Goal: Task Accomplishment & Management: Manage account settings

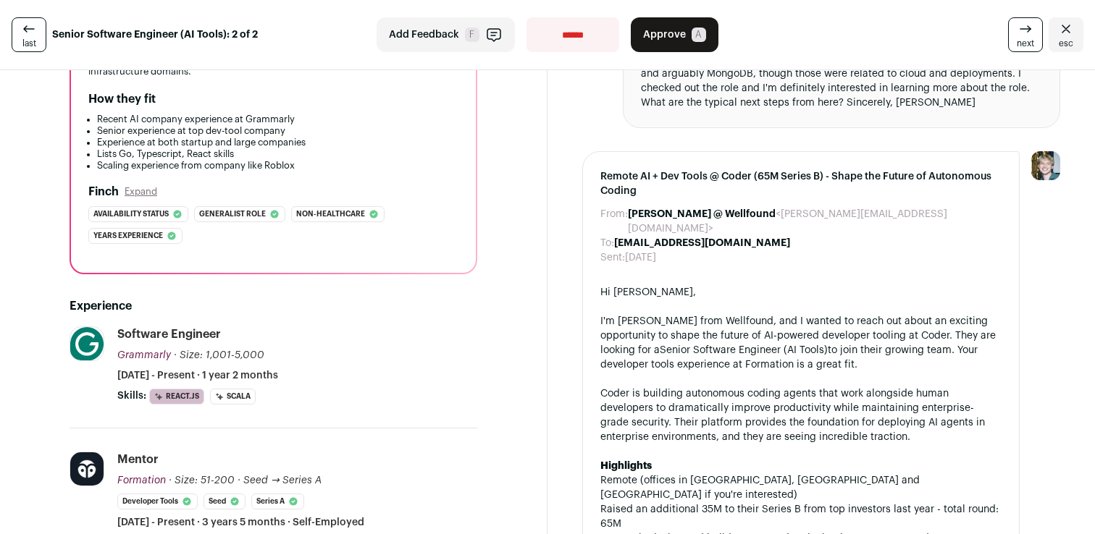
scroll to position [71, 0]
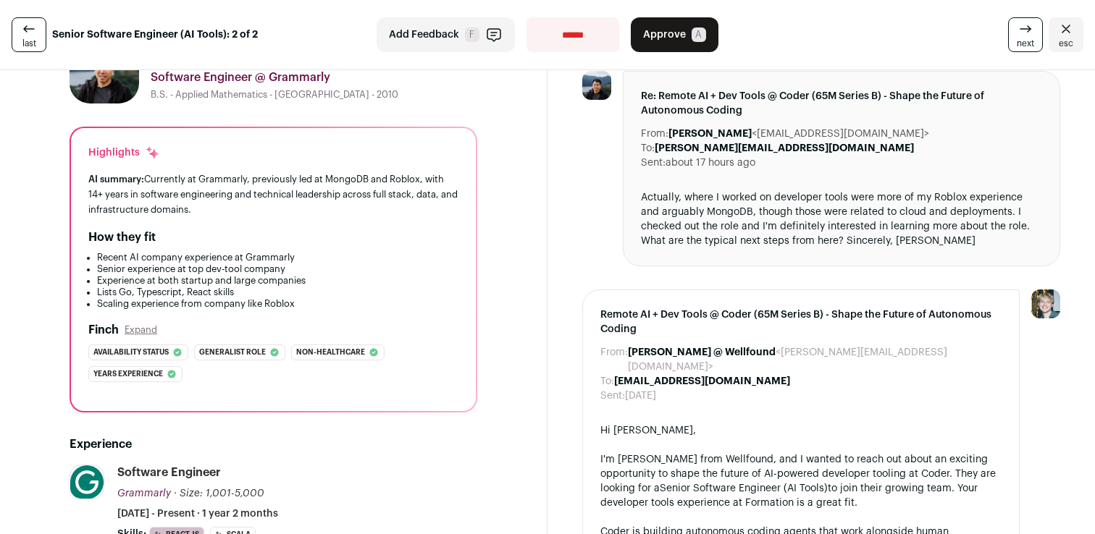
click at [647, 197] on div "Actually, where I worked on developer tools were more of my Roblox experience a…" at bounding box center [841, 219] width 401 height 58
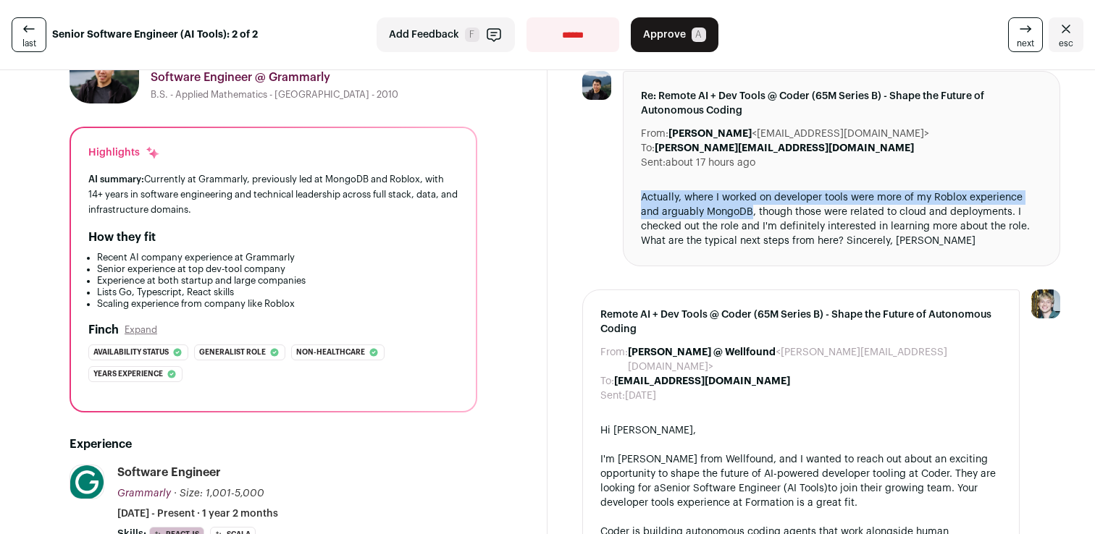
drag, startPoint x: 647, startPoint y: 197, endPoint x: 715, endPoint y: 217, distance: 71.0
click at [715, 217] on div "Actually, where I worked on developer tools were more of my Roblox experience a…" at bounding box center [841, 219] width 401 height 58
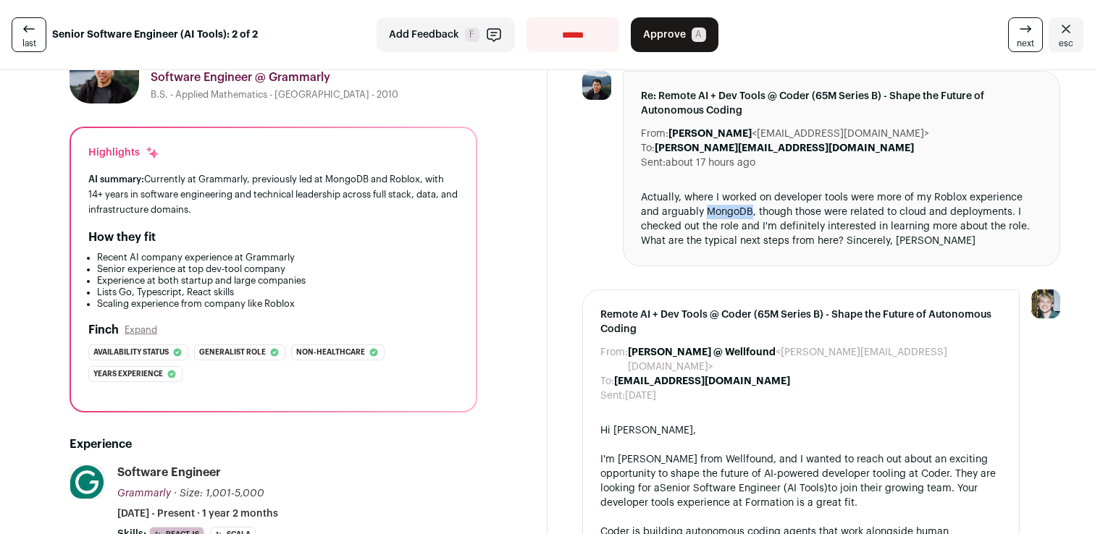
click at [715, 217] on div "Actually, where I worked on developer tools were more of my Roblox experience a…" at bounding box center [841, 219] width 401 height 58
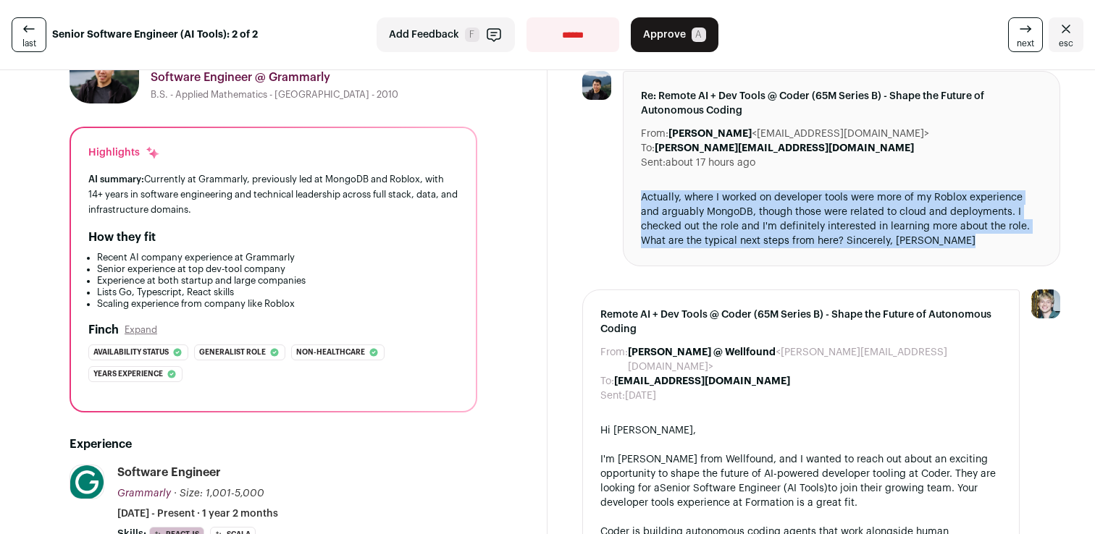
click at [715, 217] on div "Actually, where I worked on developer tools were more of my Roblox experience a…" at bounding box center [841, 219] width 401 height 58
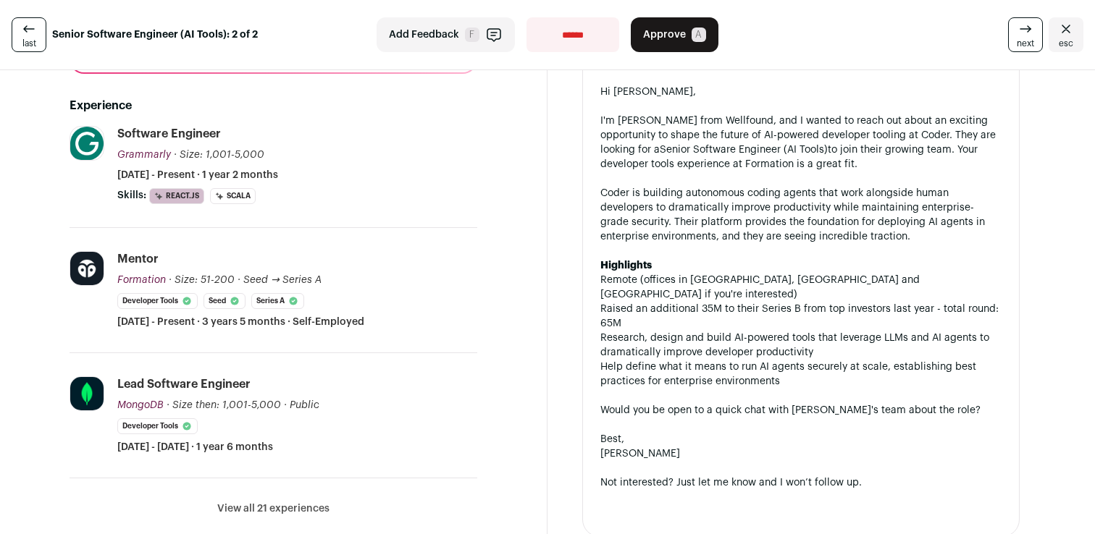
scroll to position [496, 0]
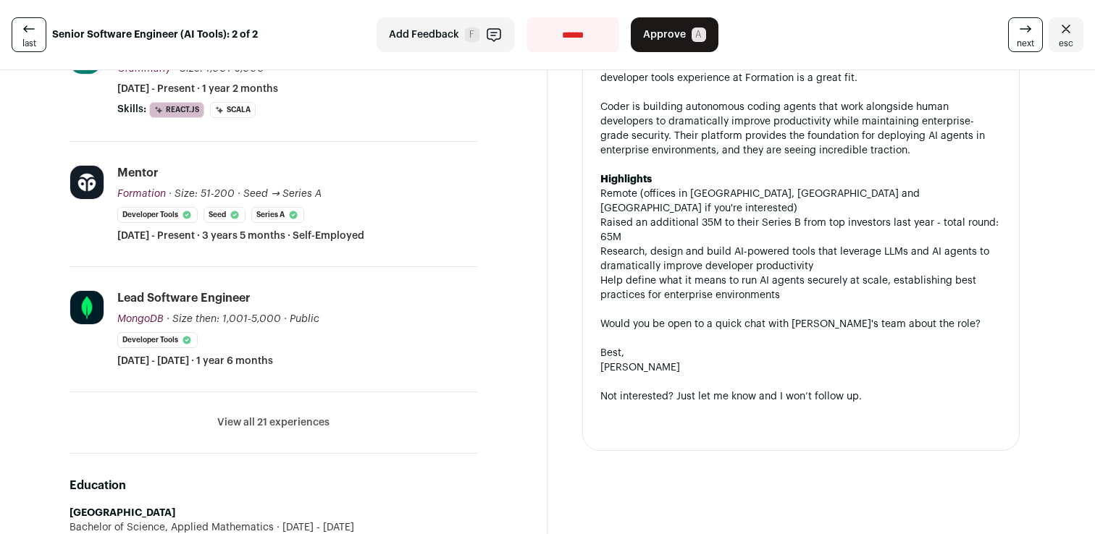
click at [323, 419] on button "View all 21 experiences" at bounding box center [273, 423] width 112 height 14
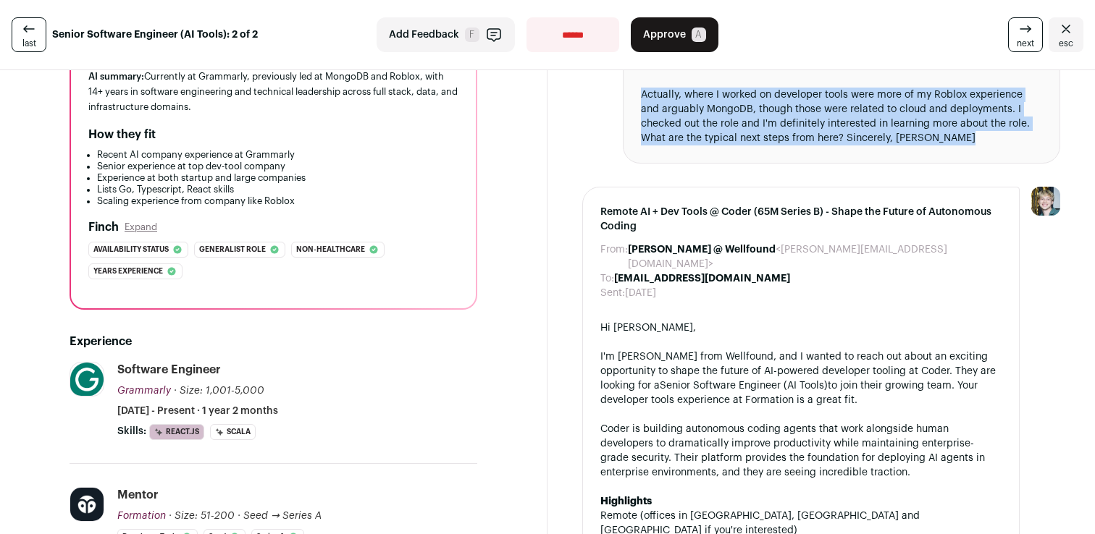
scroll to position [0, 0]
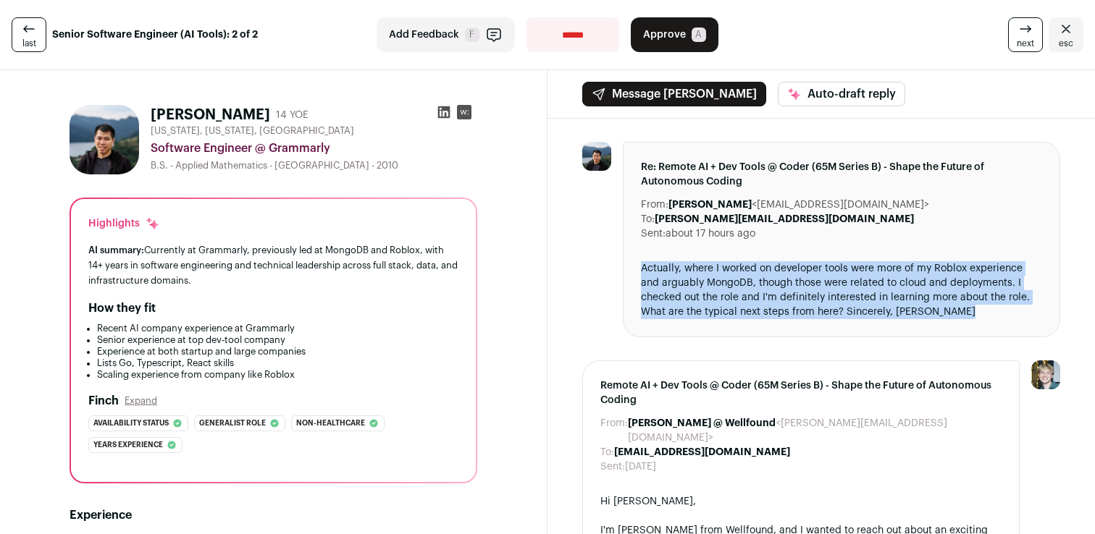
click at [671, 34] on span "Approve" at bounding box center [664, 35] width 43 height 14
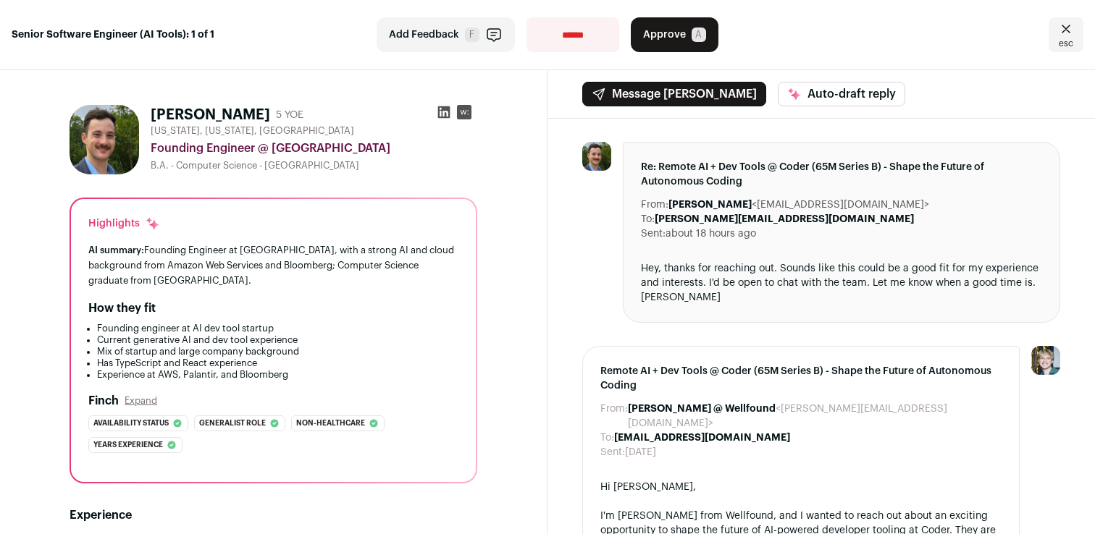
click at [684, 269] on div "Hey, thanks for reaching out. Sounds like this could be a good fit for my exper…" at bounding box center [841, 282] width 401 height 43
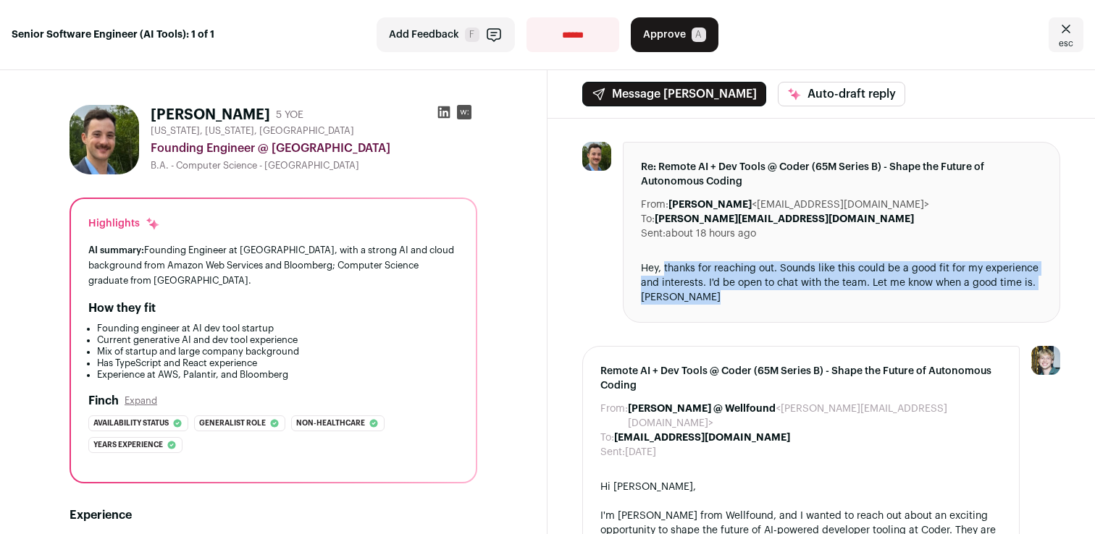
drag, startPoint x: 684, startPoint y: 269, endPoint x: 713, endPoint y: 298, distance: 41.0
click at [713, 298] on div "Hey, thanks for reaching out. Sounds like this could be a good fit for my exper…" at bounding box center [841, 282] width 401 height 43
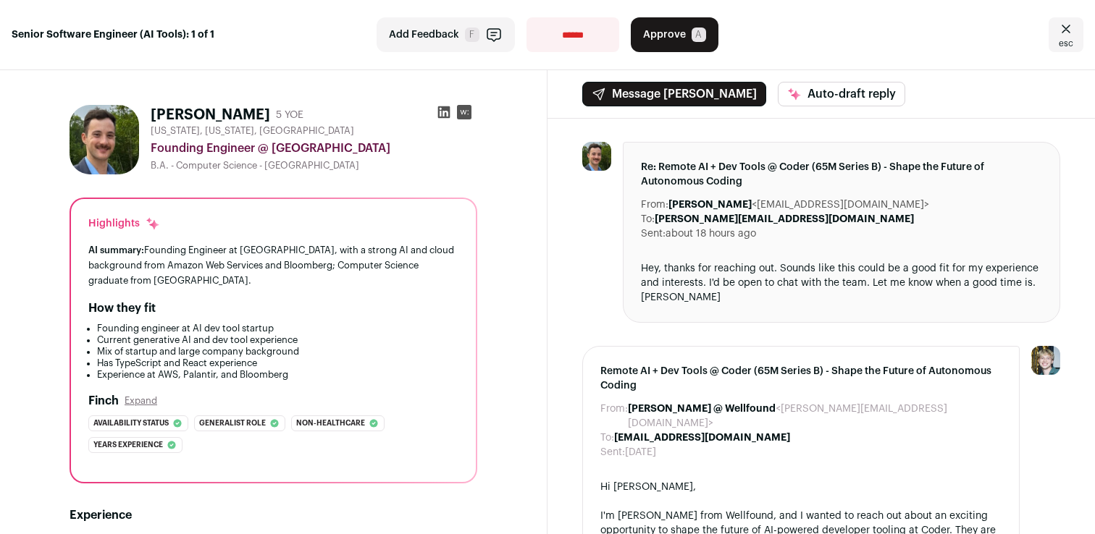
click at [699, 25] on button "Approve A" at bounding box center [675, 34] width 88 height 35
